Goal: Information Seeking & Learning: Learn about a topic

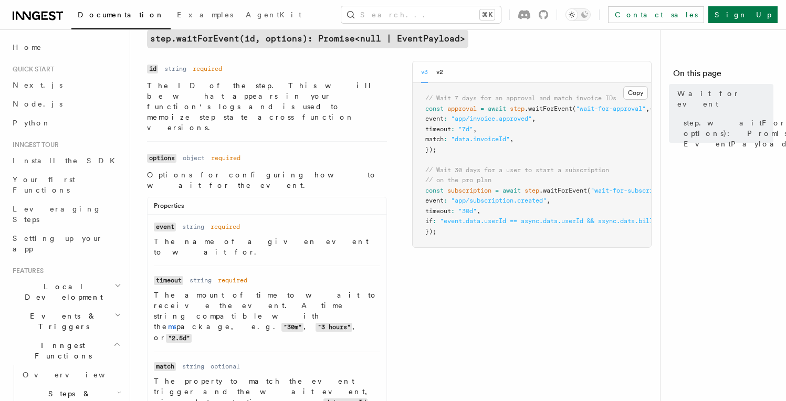
scroll to position [365, 0]
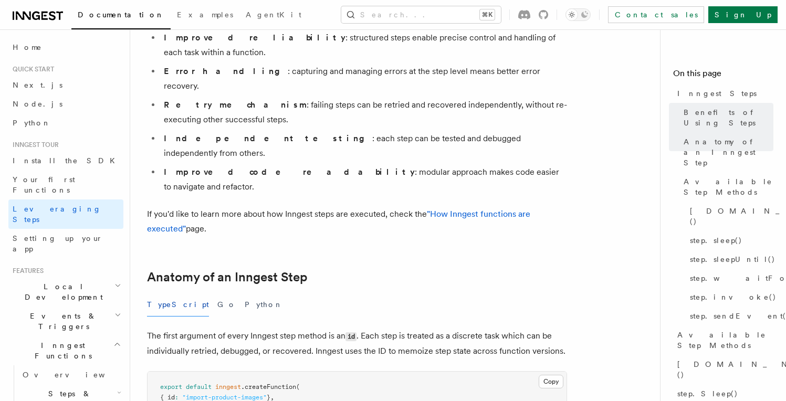
scroll to position [329, 0]
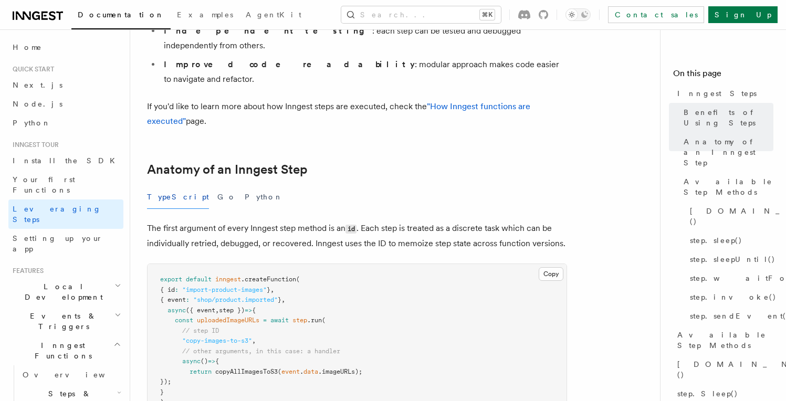
click at [309, 221] on p "The first argument of every Inngest step method is an id . Each step is treated…" at bounding box center [357, 236] width 420 height 30
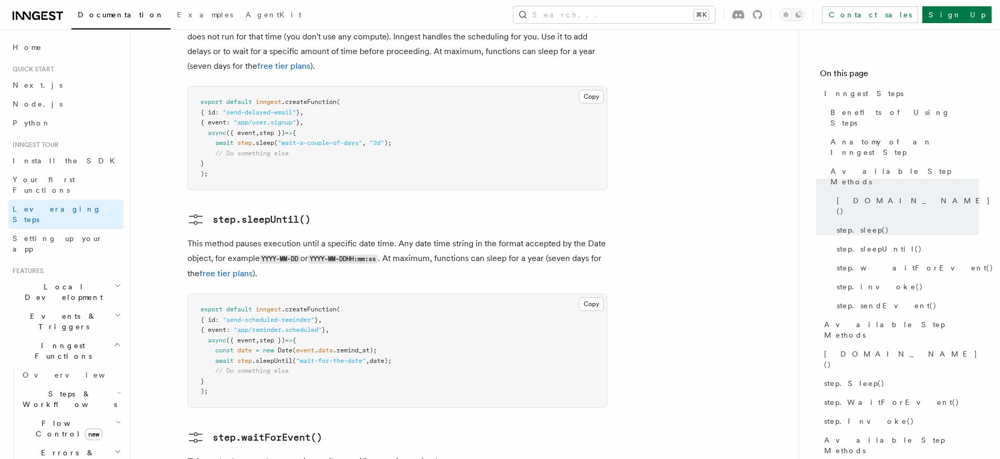
scroll to position [1261, 0]
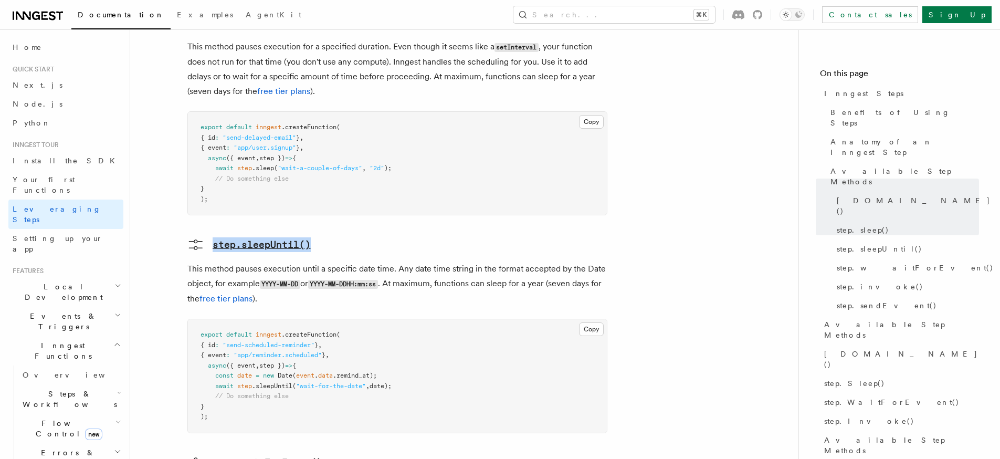
drag, startPoint x: 249, startPoint y: 176, endPoint x: 195, endPoint y: 175, distance: 54.1
click at [195, 236] on h3 "step.sleepUntil()" at bounding box center [397, 244] width 420 height 17
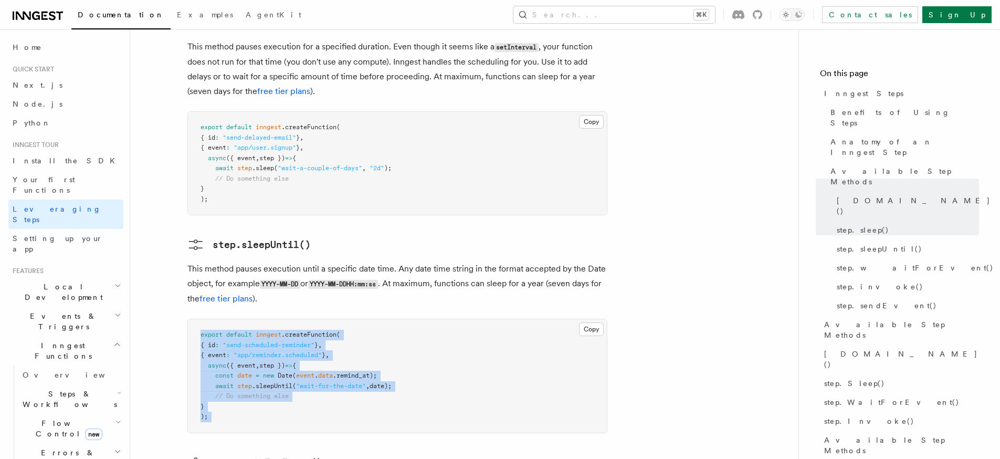
drag, startPoint x: 211, startPoint y: 242, endPoint x: 365, endPoint y: 362, distance: 195.3
click at [343, 369] on article "Inngest tour Inngest Steps Steps are fundamental building blocks in Inngest fun…" at bounding box center [464, 184] width 634 height 2796
click at [453, 319] on pre "export default inngest .createFunction ( { id : "send-scheduled-reminder" } , {…" at bounding box center [397, 375] width 419 height 113
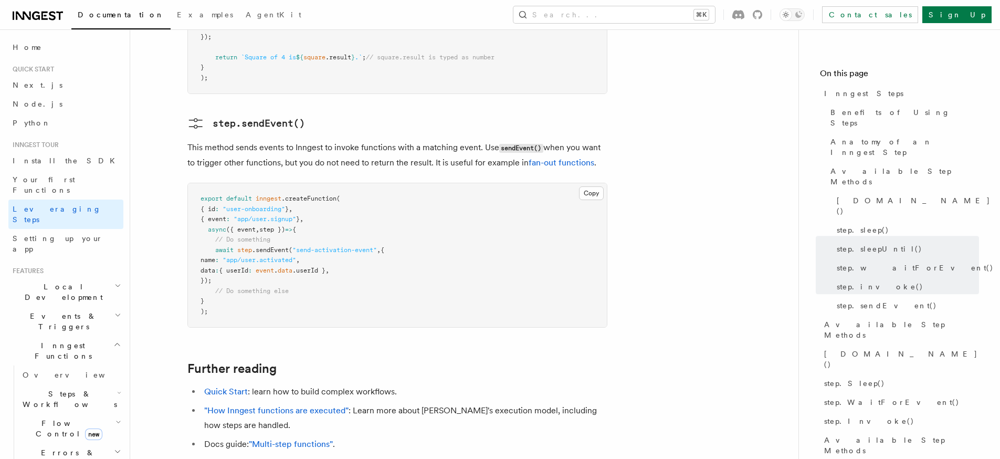
scroll to position [2310, 0]
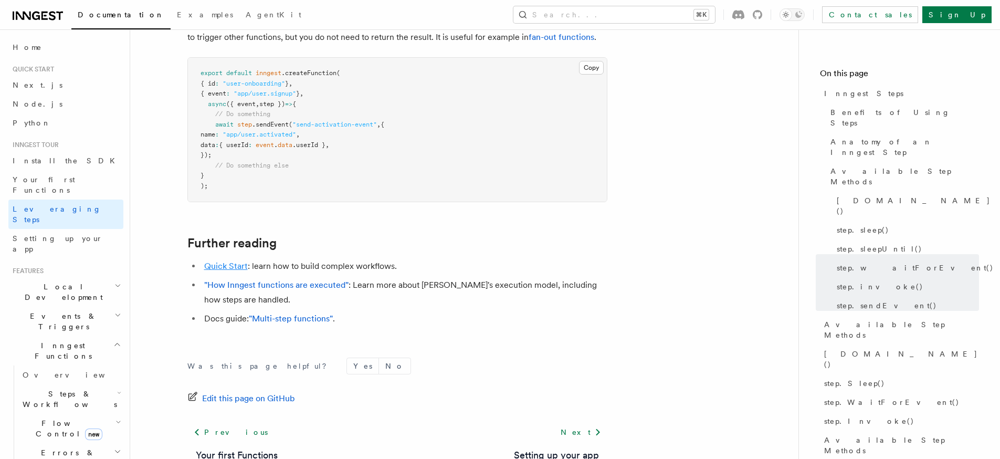
click at [210, 261] on link "Quick Start" at bounding box center [226, 266] width 44 height 10
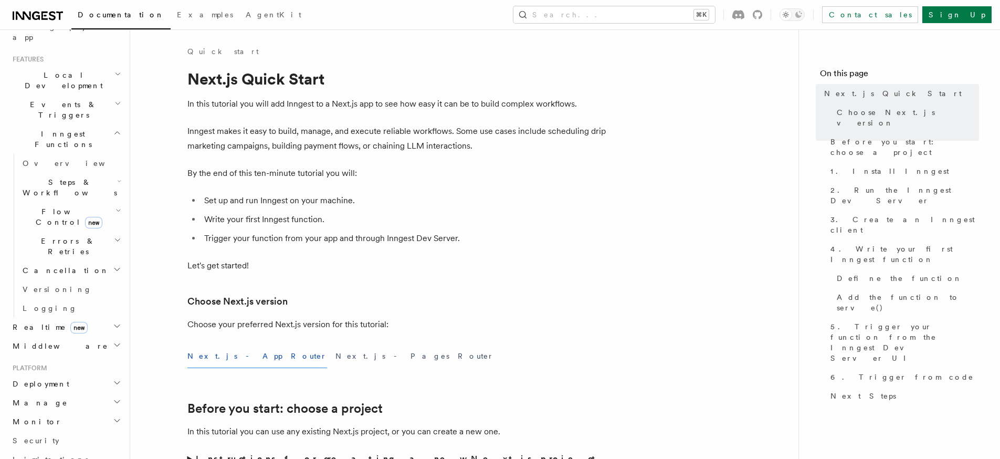
scroll to position [145, 0]
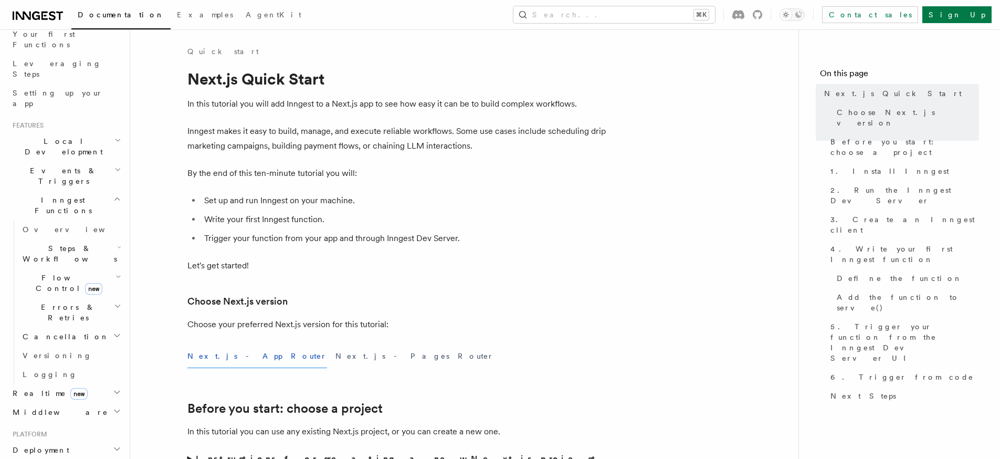
click at [82, 161] on h2 "Events & Triggers" at bounding box center [65, 175] width 115 height 29
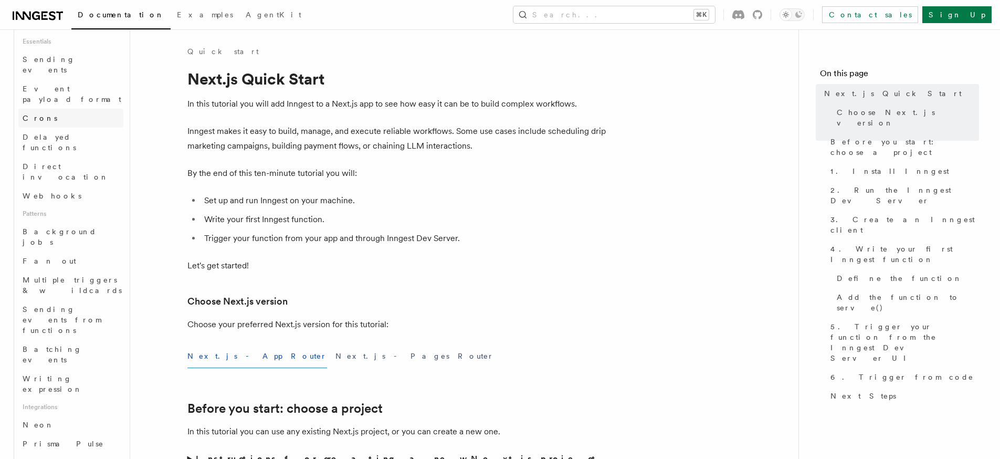
scroll to position [192, 0]
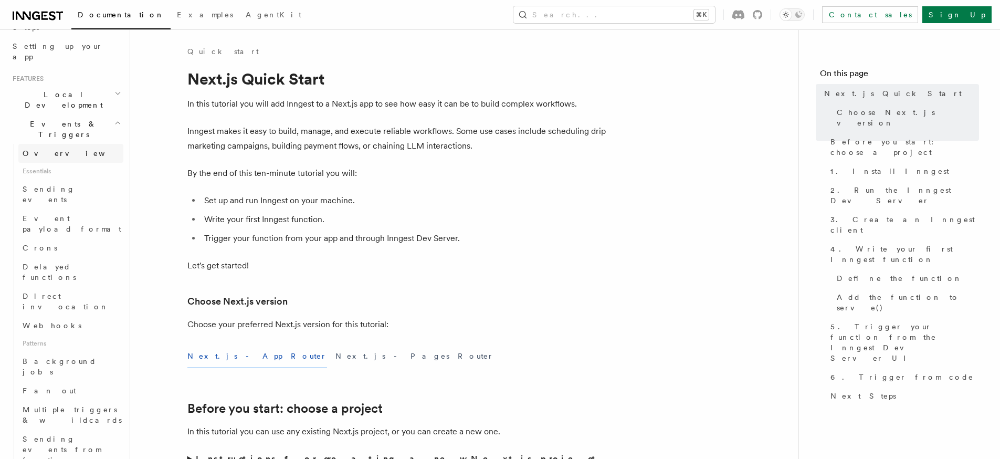
click at [52, 144] on link "Overview" at bounding box center [70, 153] width 105 height 19
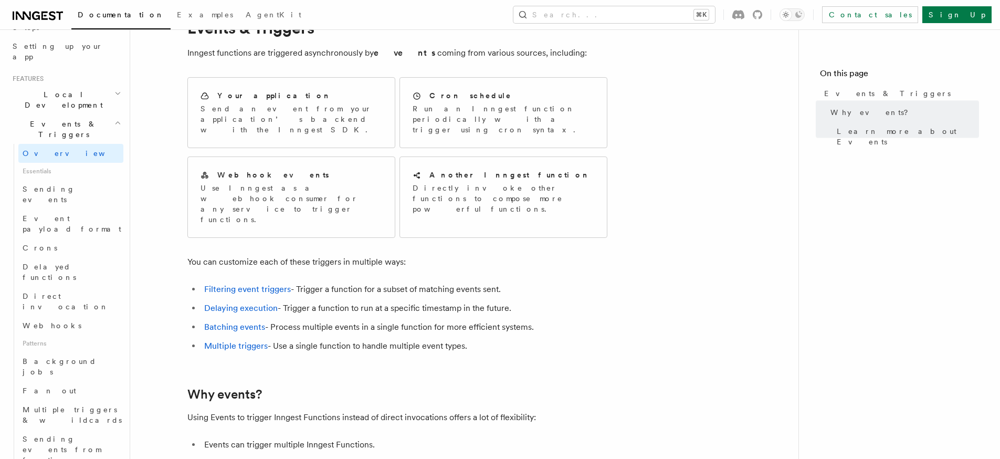
scroll to position [8, 0]
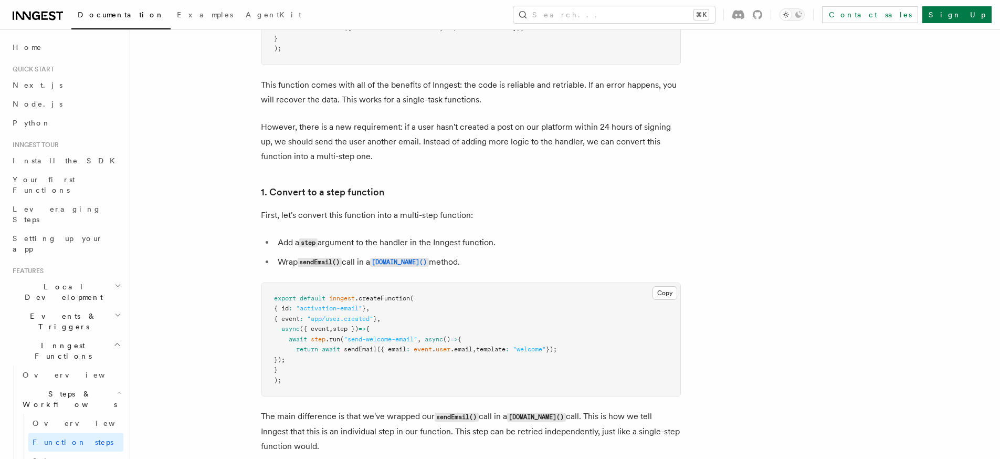
scroll to position [952, 0]
